Goal: Navigation & Orientation: Find specific page/section

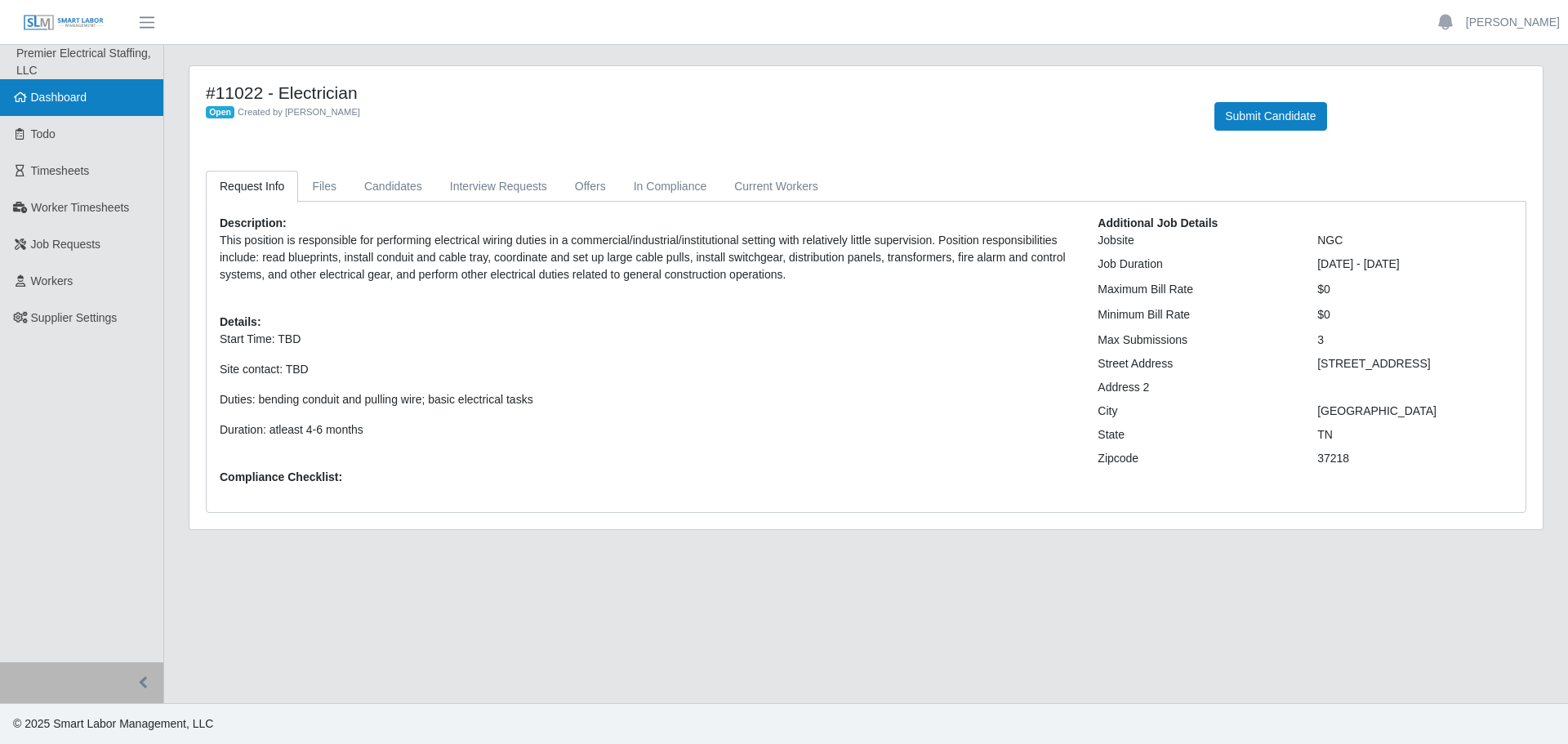
click at [61, 96] on span "Dashboard" at bounding box center [59, 97] width 57 height 13
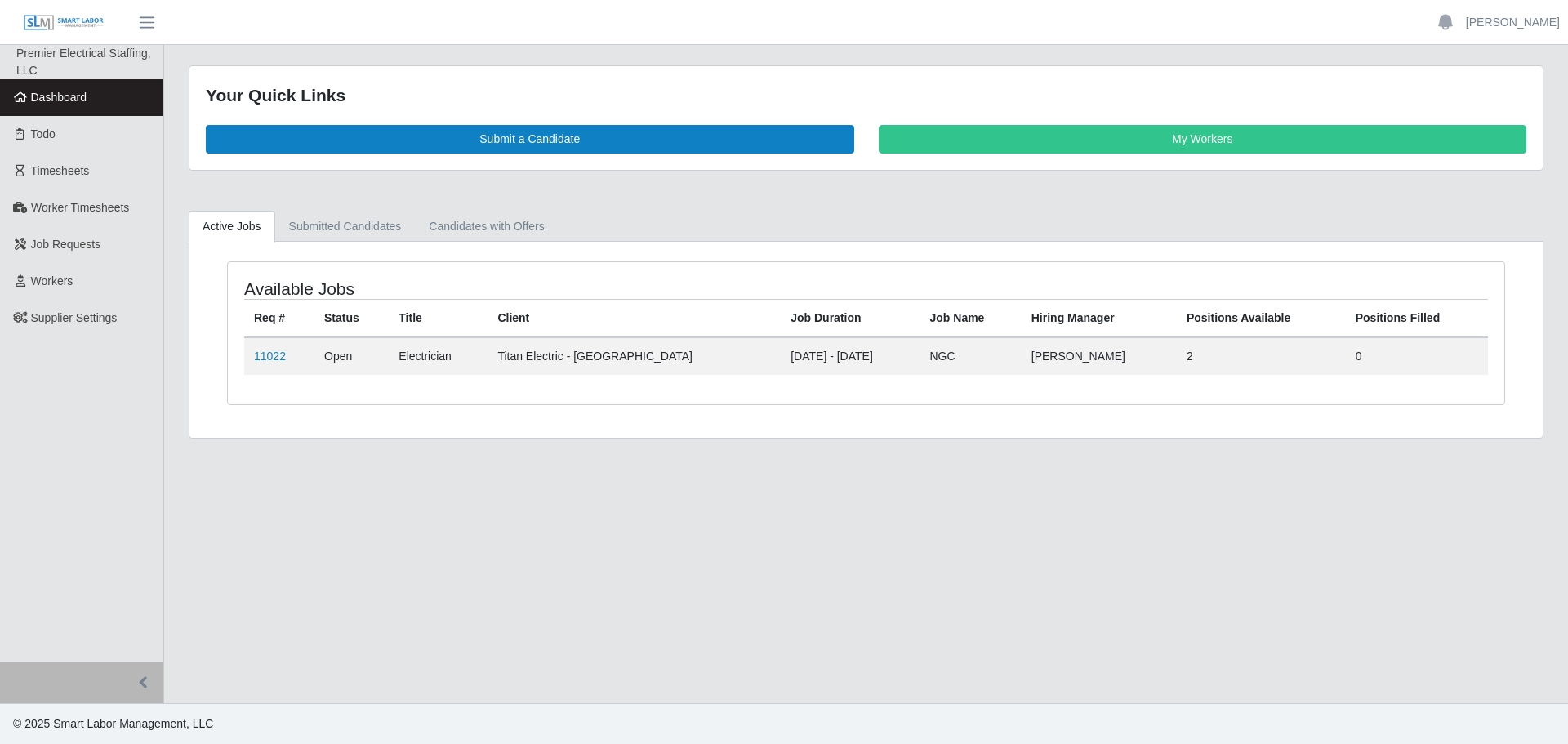
click at [571, 278] on h4 "Available Jobs" at bounding box center [497, 288] width 504 height 20
